Goal: Information Seeking & Learning: Learn about a topic

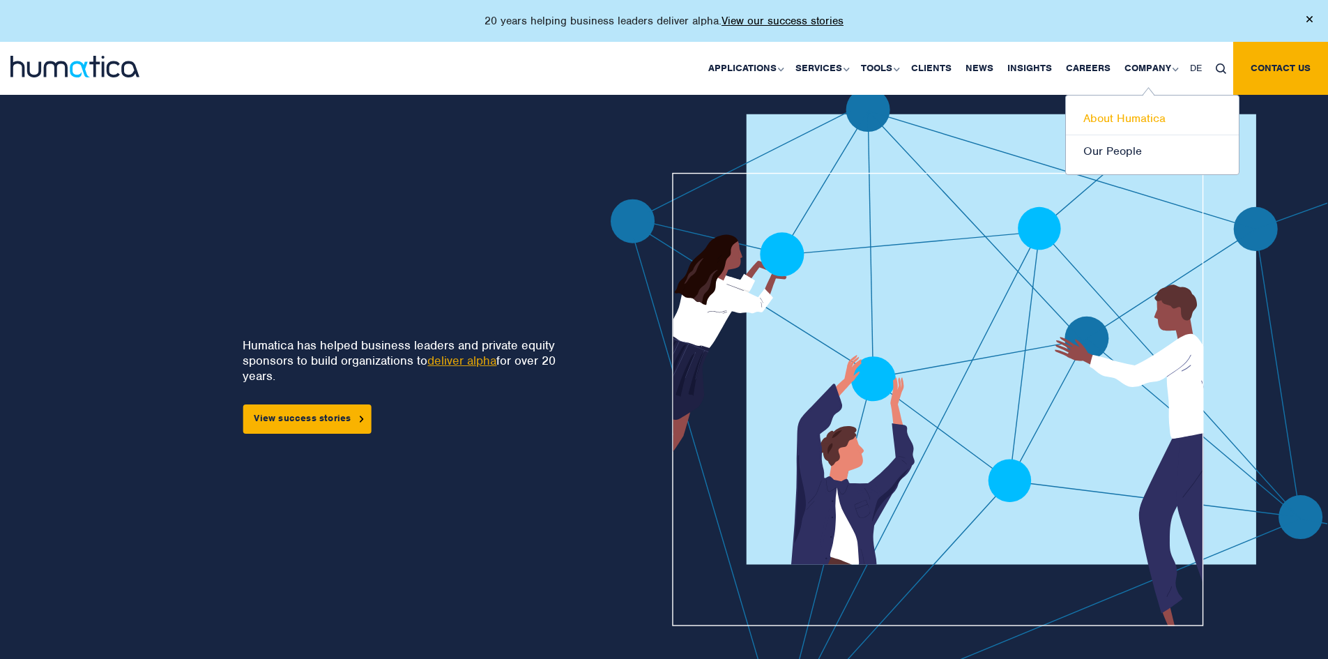
click at [1131, 119] on link "About Humatica" at bounding box center [1152, 118] width 173 height 33
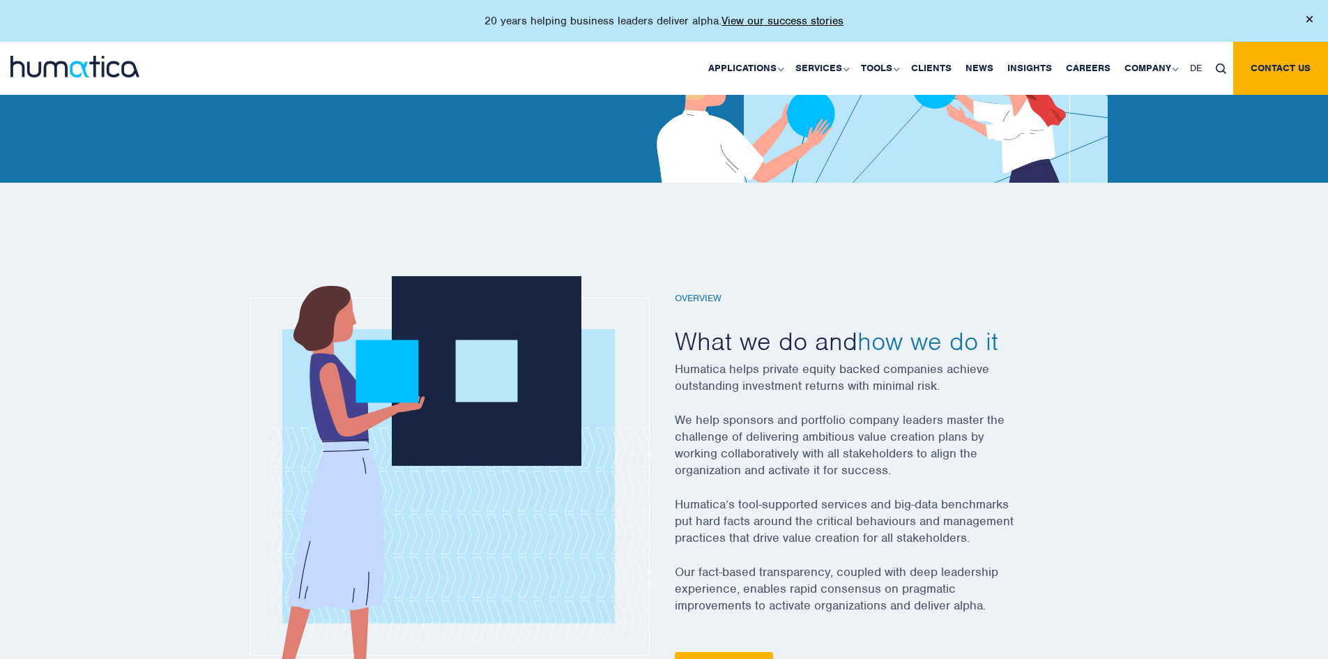
scroll to position [349, 0]
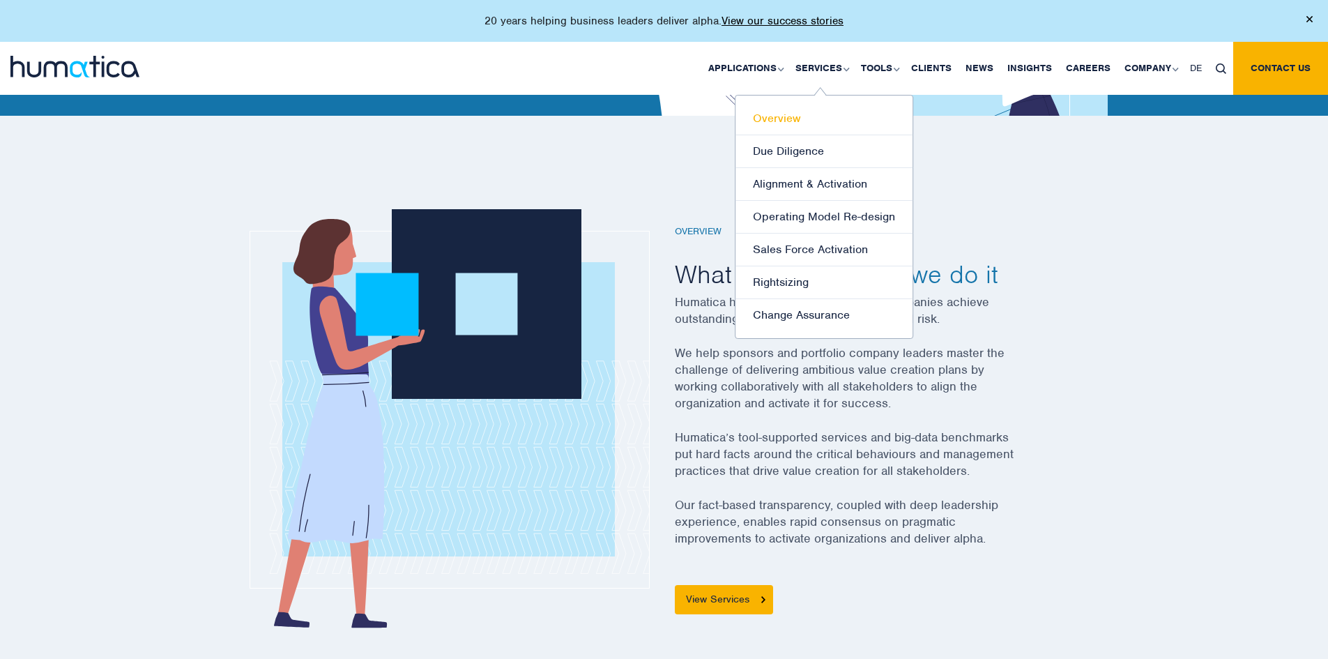
click at [798, 124] on link "Overview" at bounding box center [823, 118] width 177 height 33
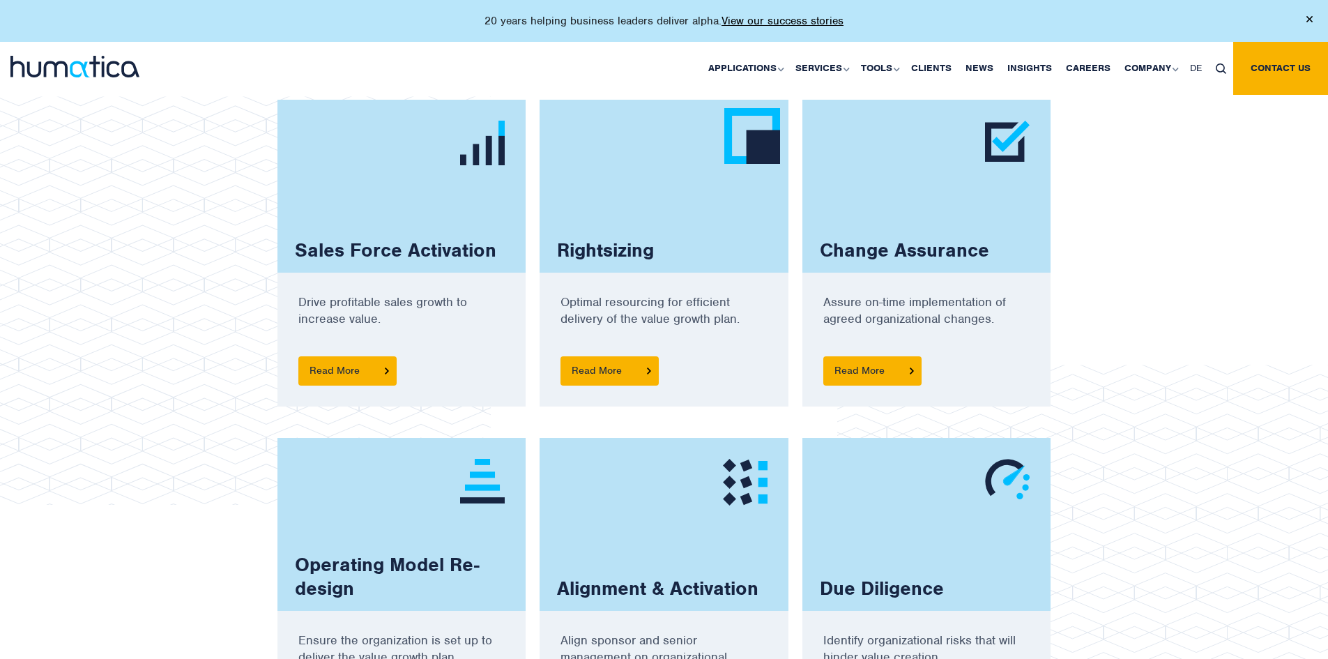
scroll to position [976, 0]
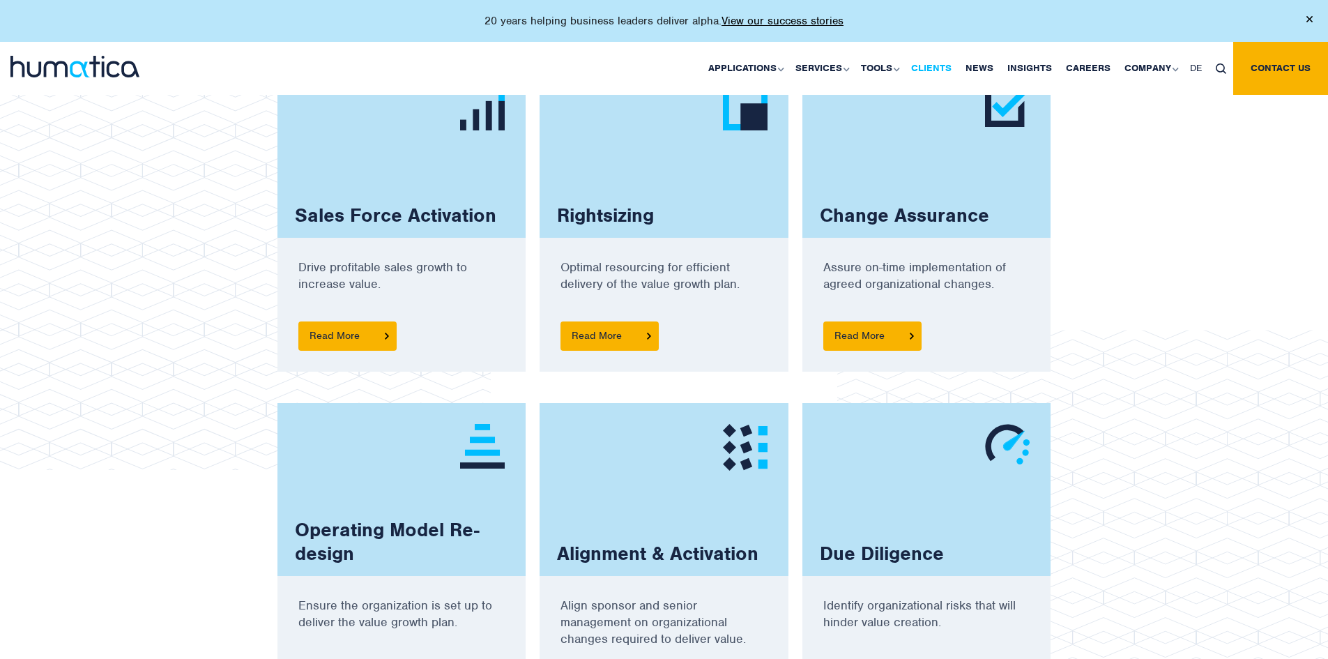
click at [947, 63] on link "Clients" at bounding box center [931, 68] width 54 height 53
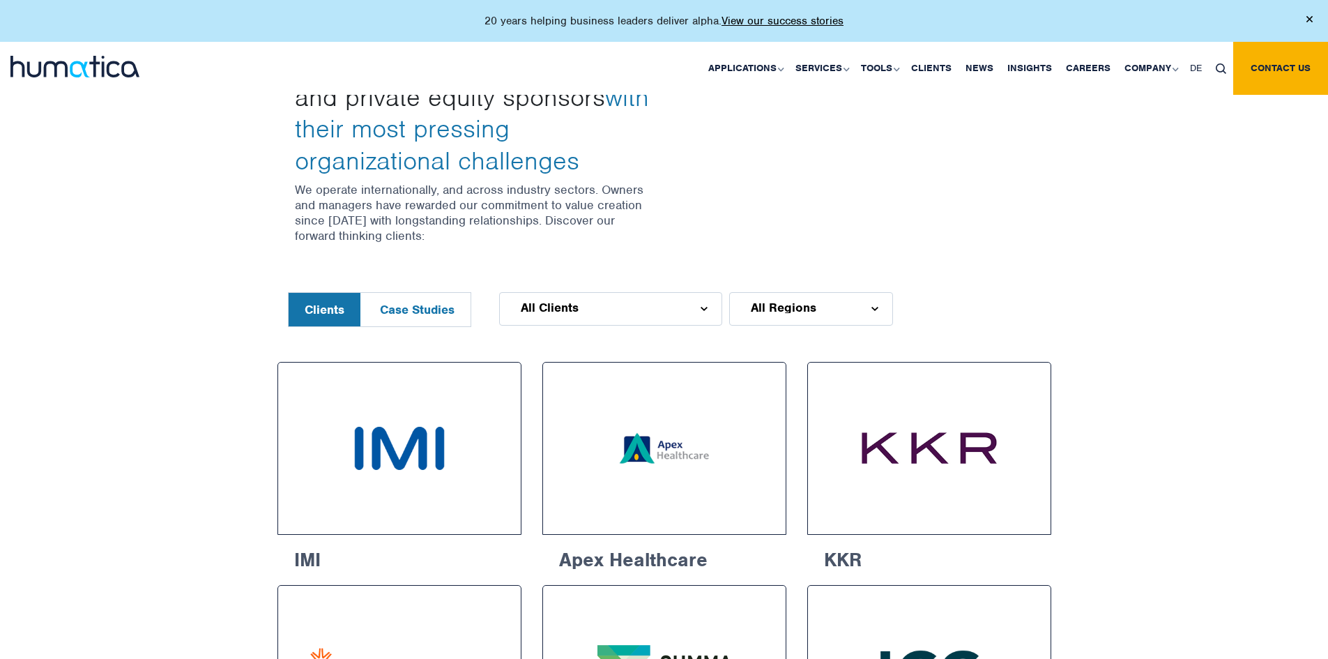
scroll to position [488, 0]
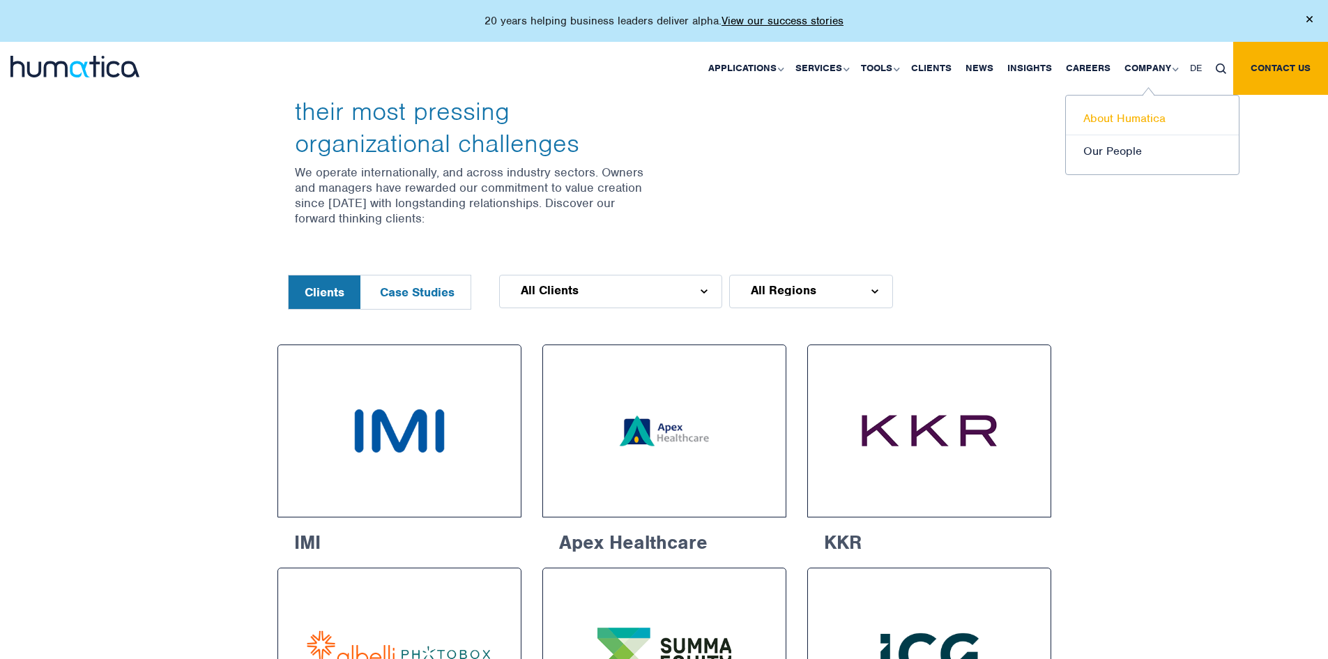
click at [1151, 116] on link "About Humatica" at bounding box center [1152, 118] width 173 height 33
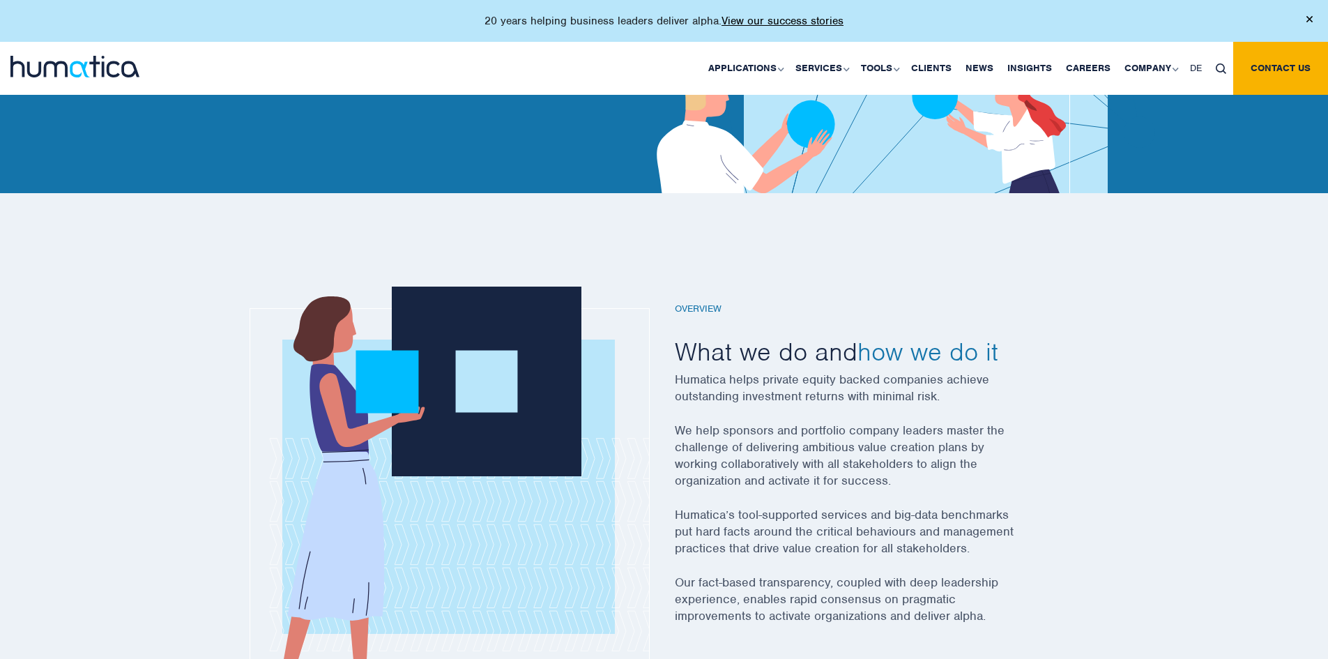
scroll to position [279, 0]
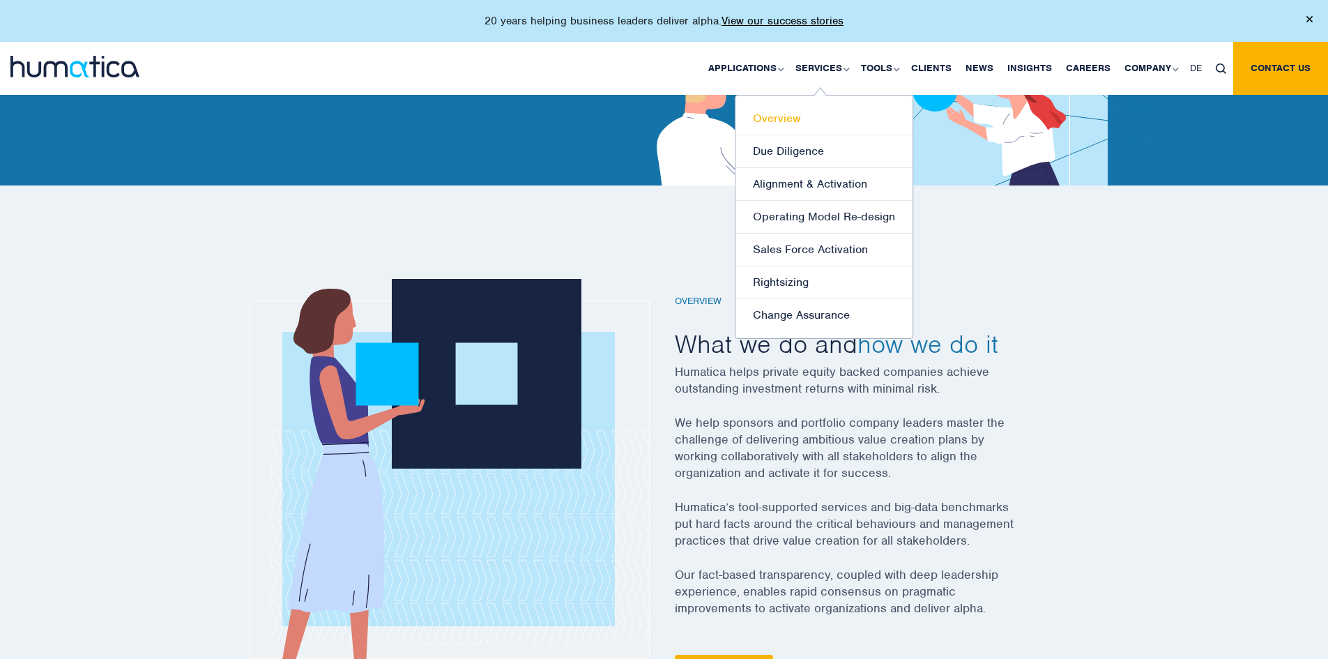
click at [802, 118] on link "Overview" at bounding box center [823, 118] width 177 height 33
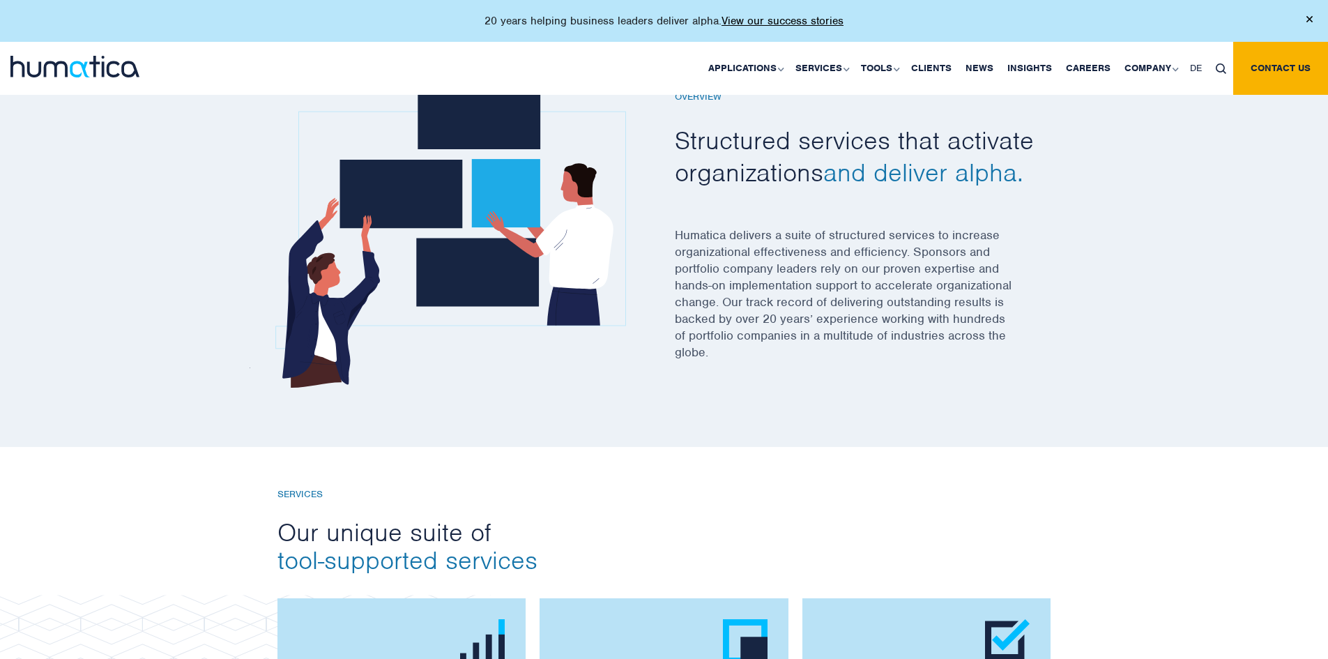
scroll to position [349, 0]
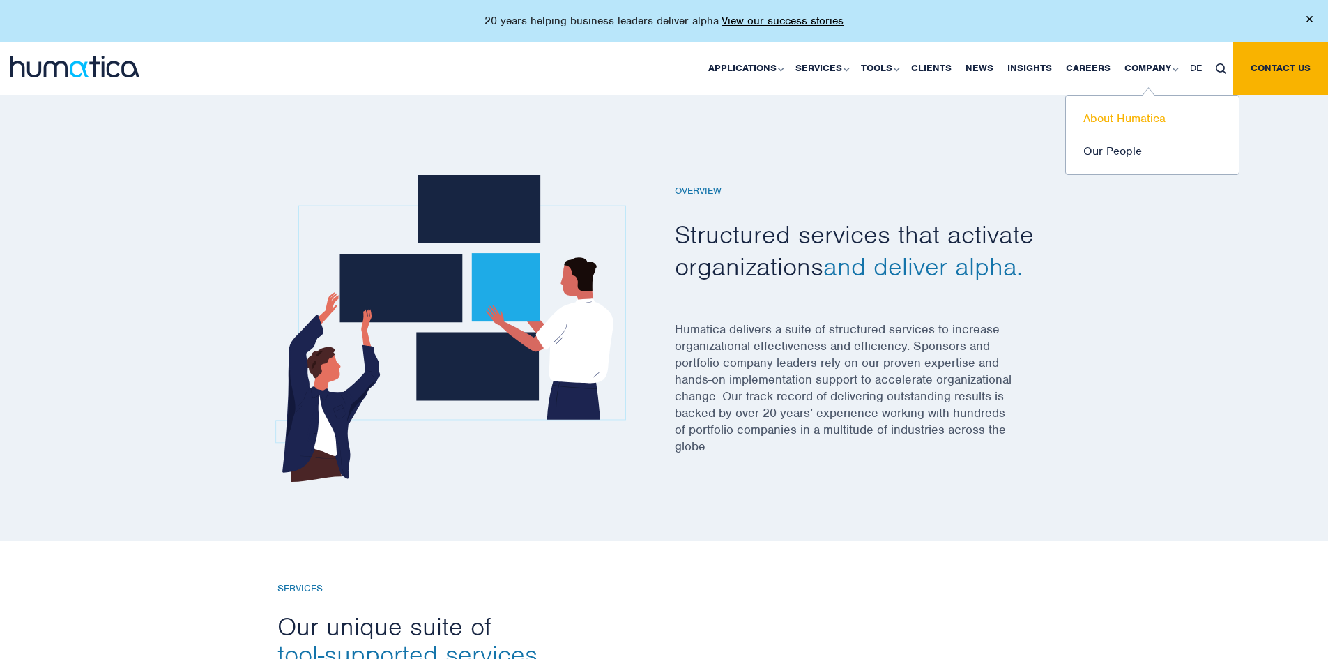
click at [1161, 120] on link "About Humatica" at bounding box center [1152, 118] width 173 height 33
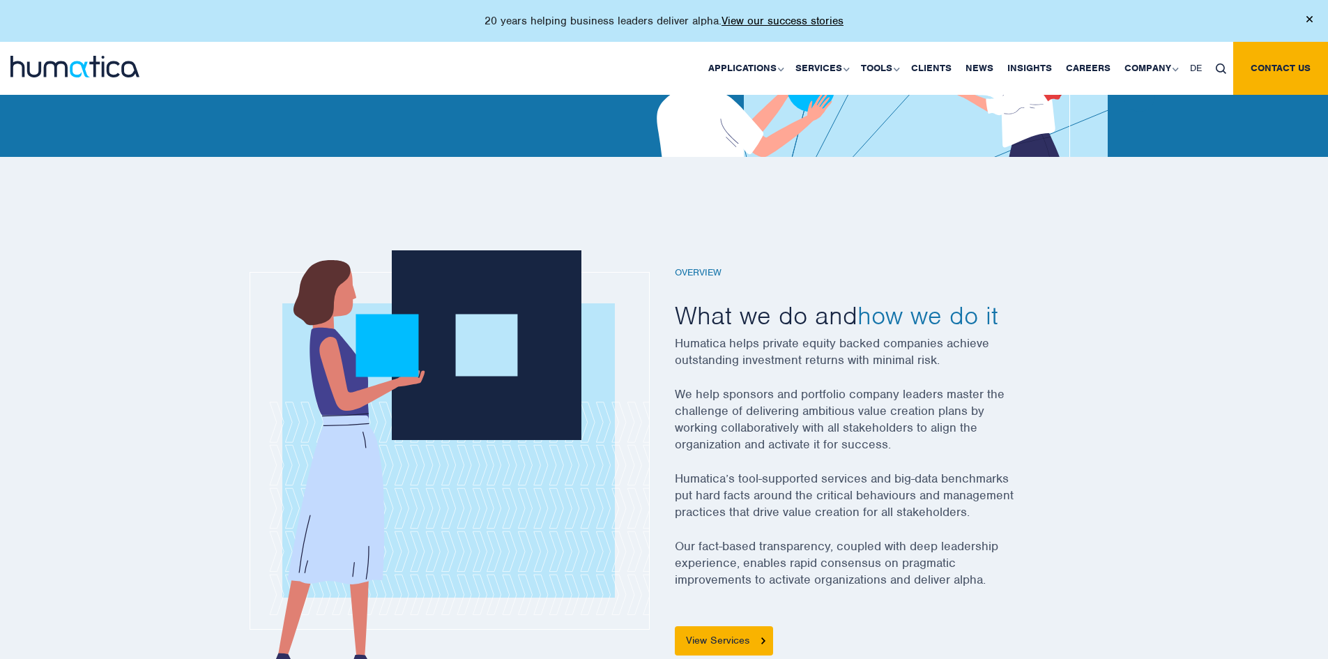
scroll to position [349, 0]
